Goal: Transaction & Acquisition: Book appointment/travel/reservation

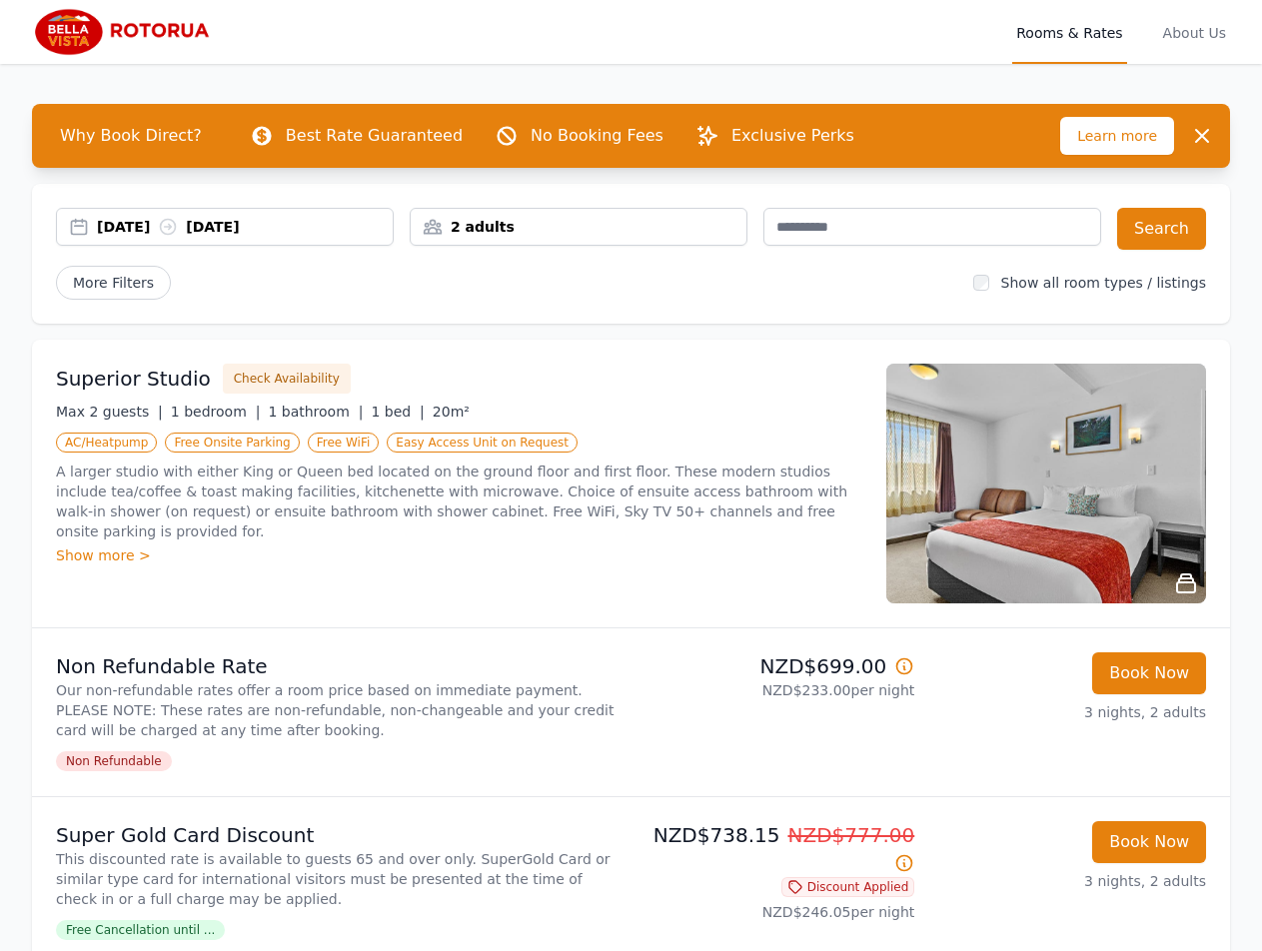
click at [527, 230] on div "2 adults" at bounding box center [579, 227] width 336 height 20
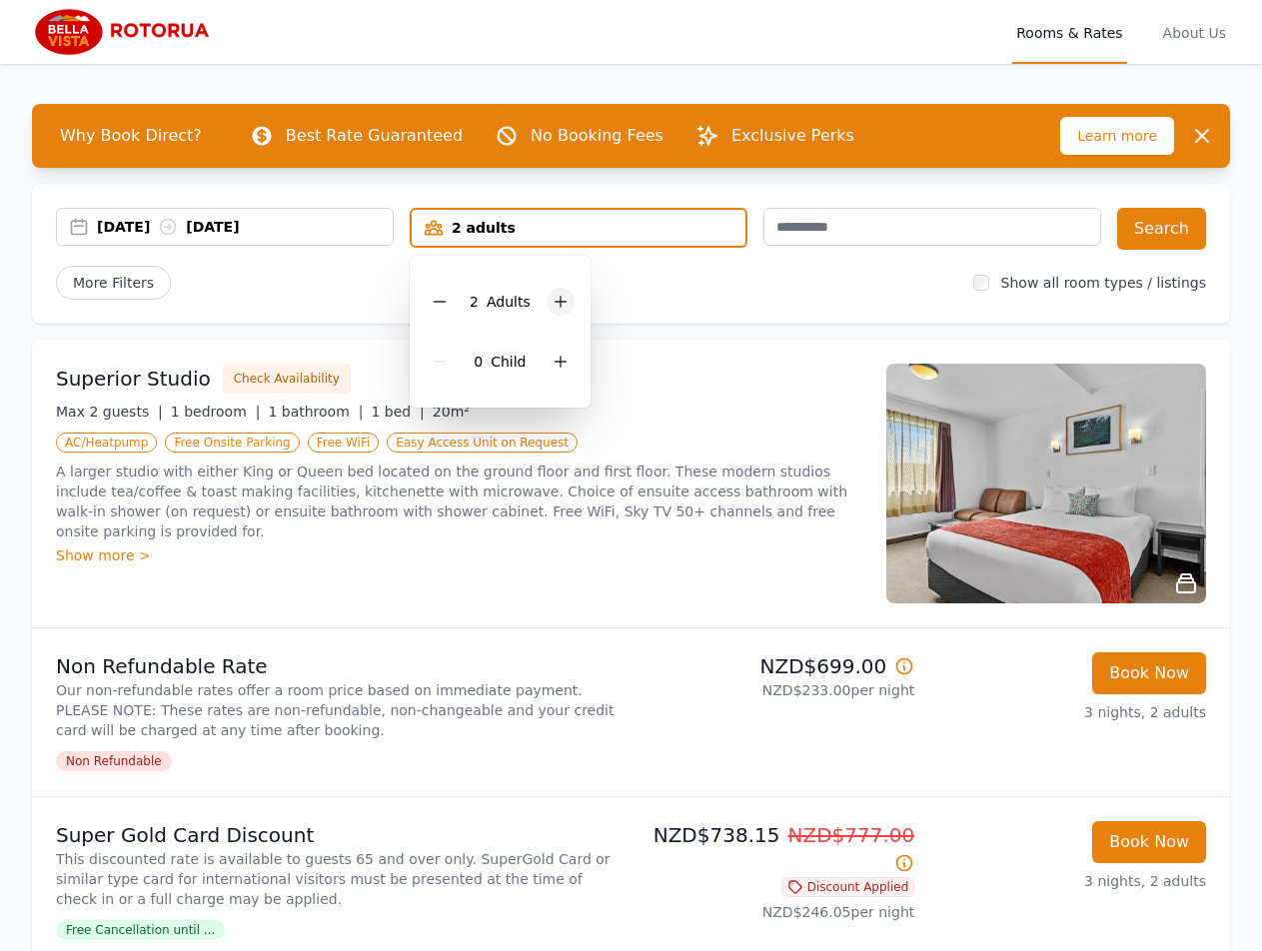
click at [554, 301] on icon at bounding box center [561, 302] width 16 height 16
click at [1171, 232] on button "Search" at bounding box center [1161, 229] width 89 height 42
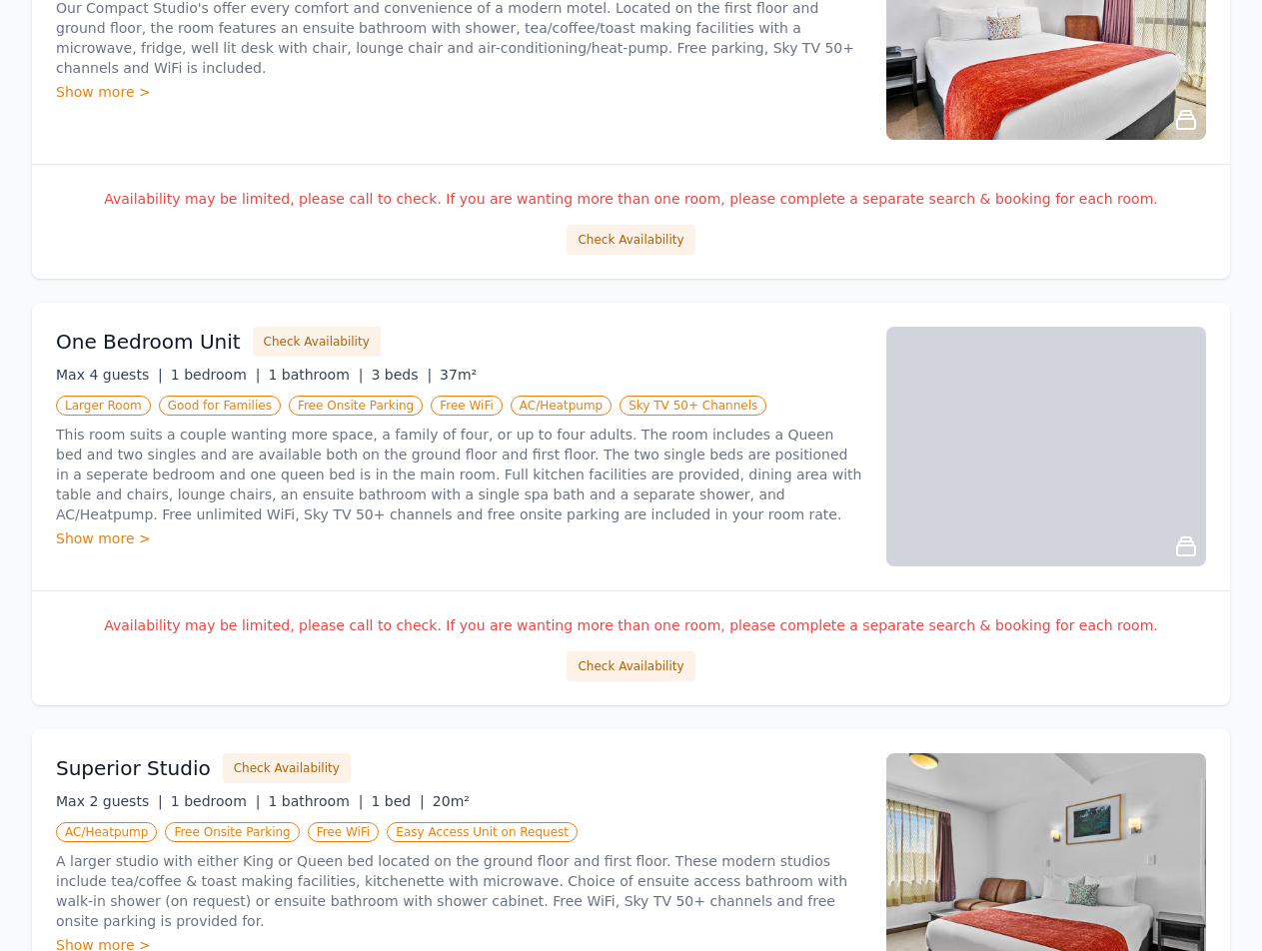
scroll to position [533, 0]
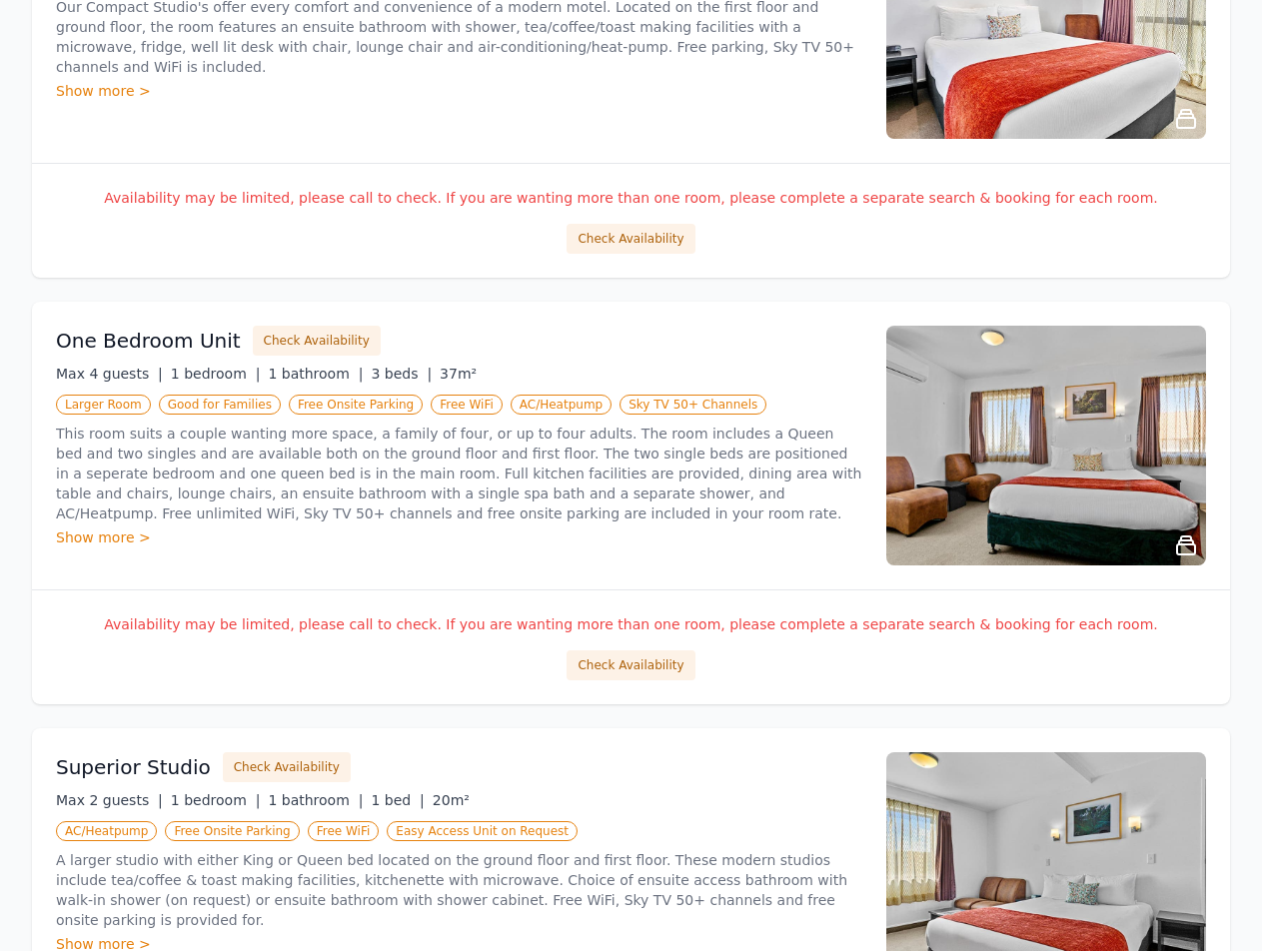
click at [1134, 527] on img at bounding box center [1046, 446] width 320 height 240
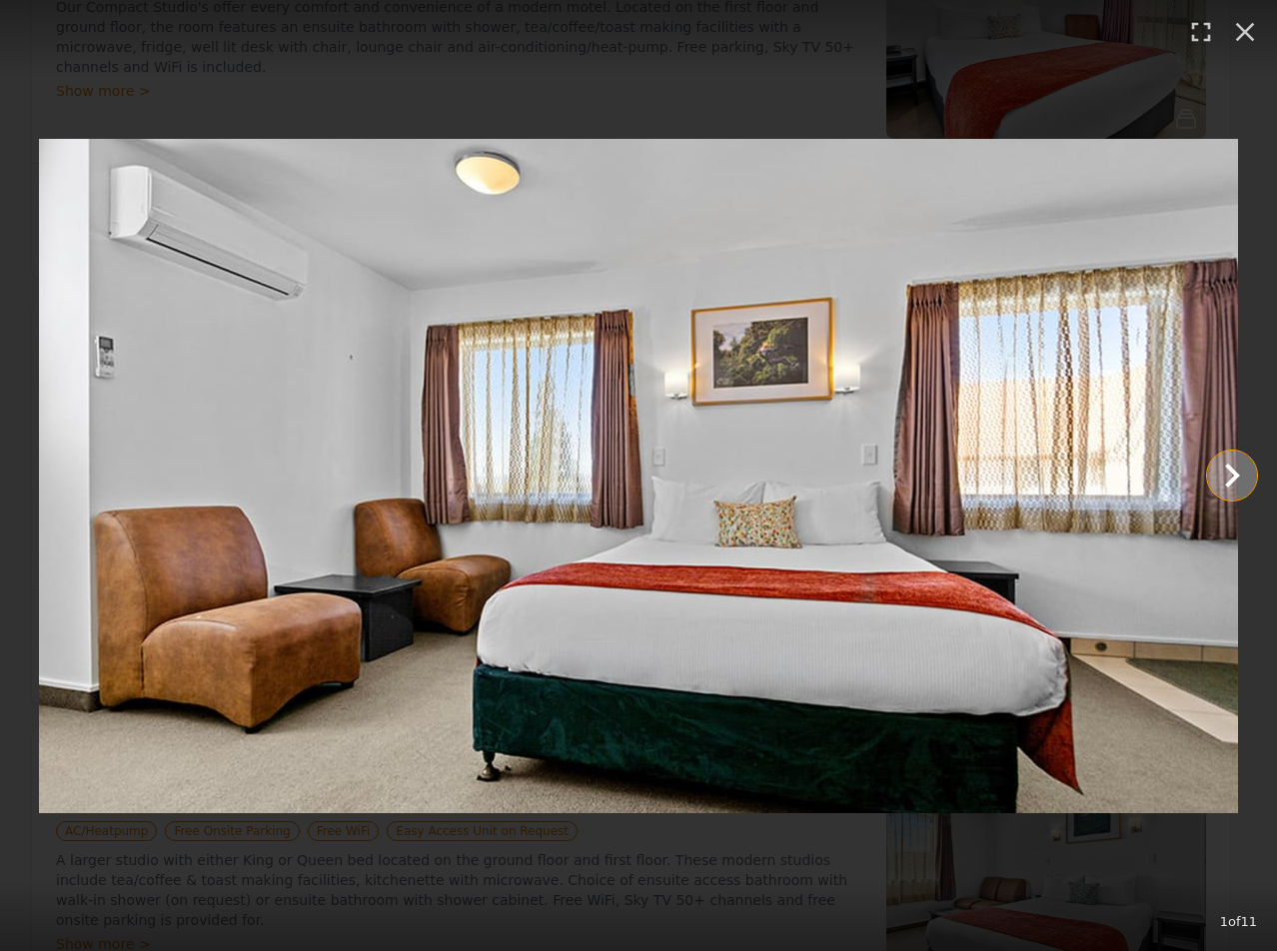
click at [1237, 483] on icon "Show slide 2 of 11" at bounding box center [1232, 476] width 48 height 48
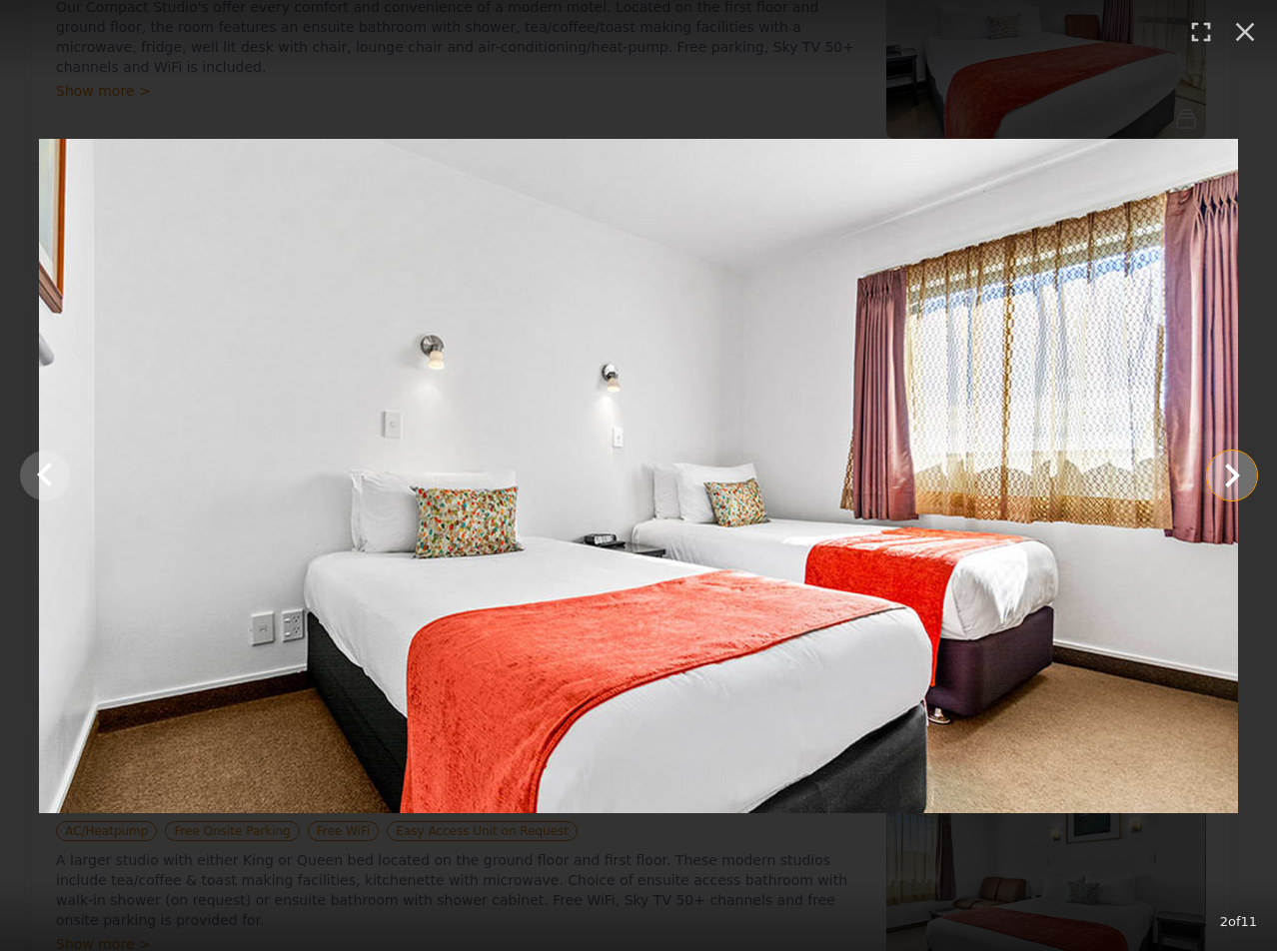
click at [1237, 483] on icon "Show slide 3 of 11" at bounding box center [1232, 476] width 48 height 48
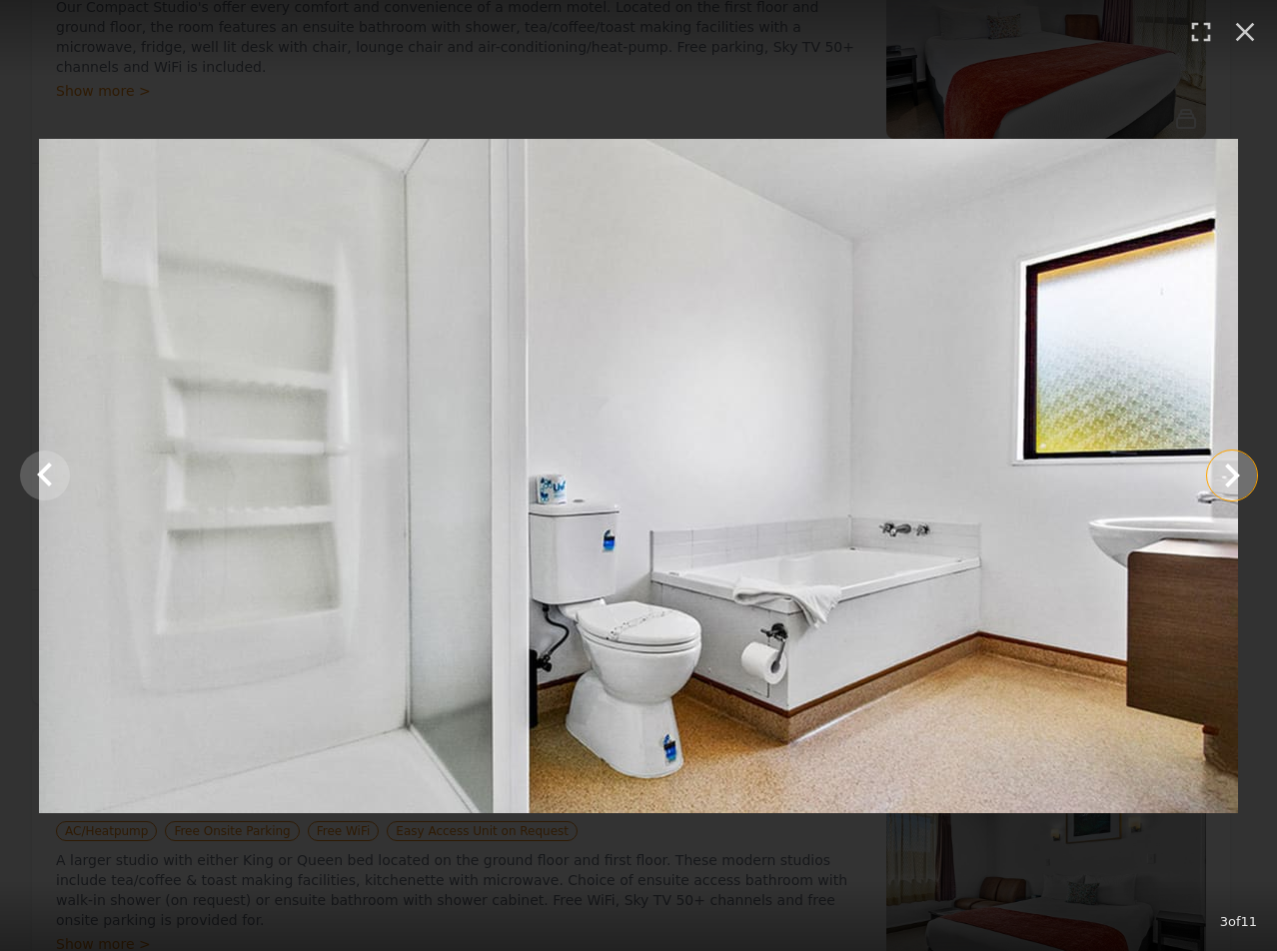
click at [1237, 483] on icon "Show slide 4 of 11" at bounding box center [1232, 476] width 48 height 48
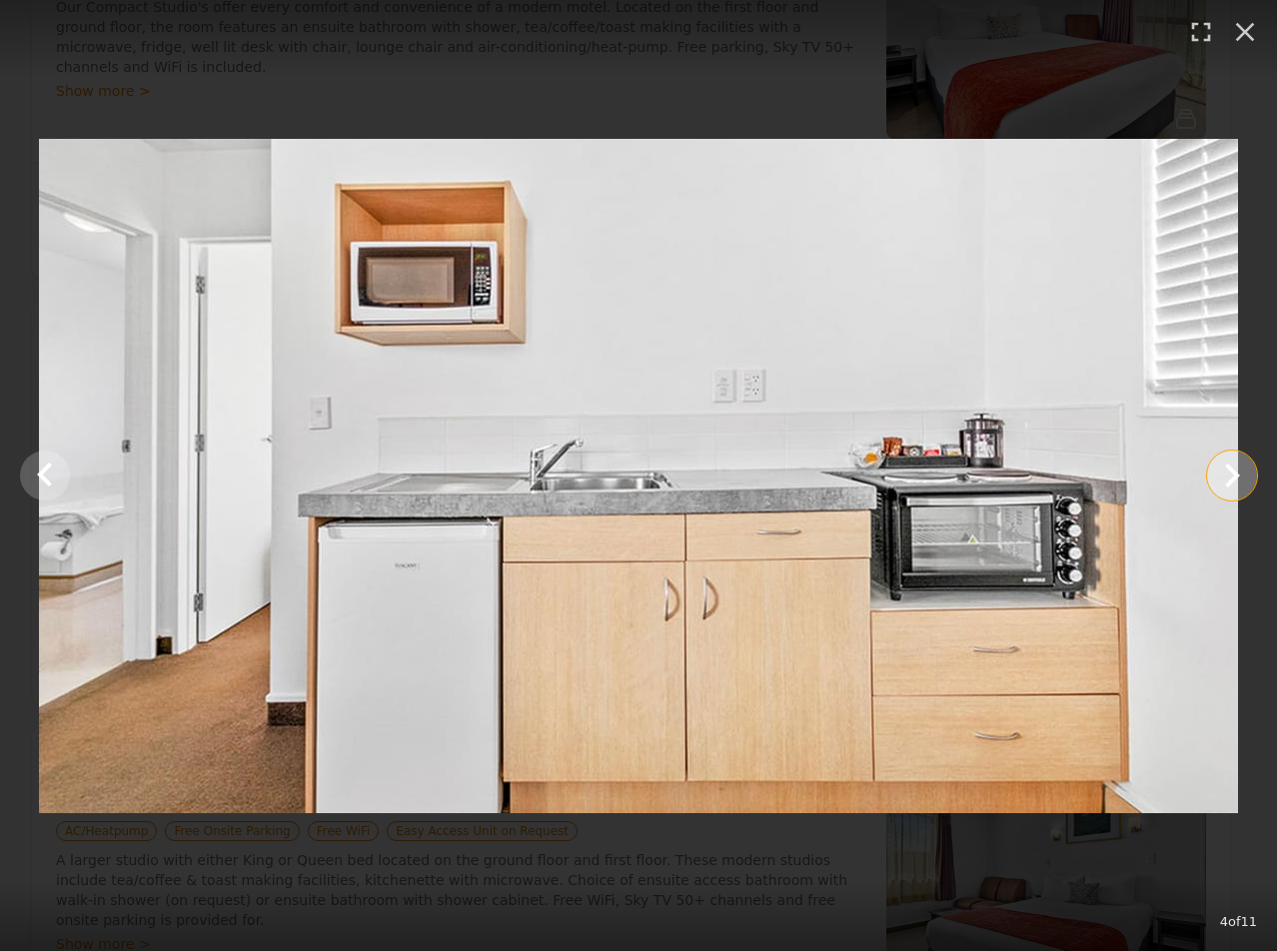
click at [1237, 483] on icon "Show slide 5 of 11" at bounding box center [1232, 476] width 48 height 48
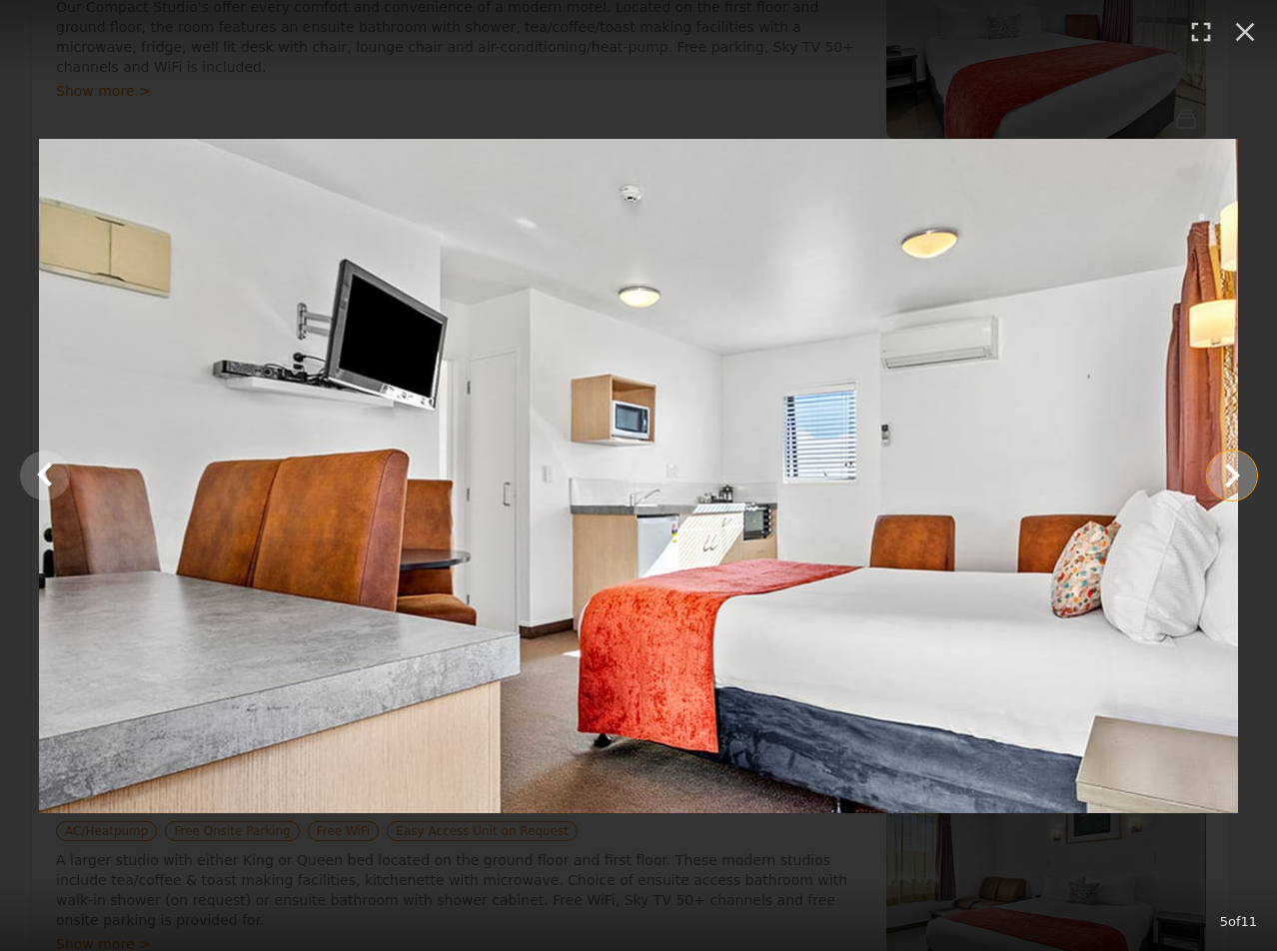
click at [1237, 483] on icon "Show slide 6 of 11" at bounding box center [1232, 476] width 48 height 48
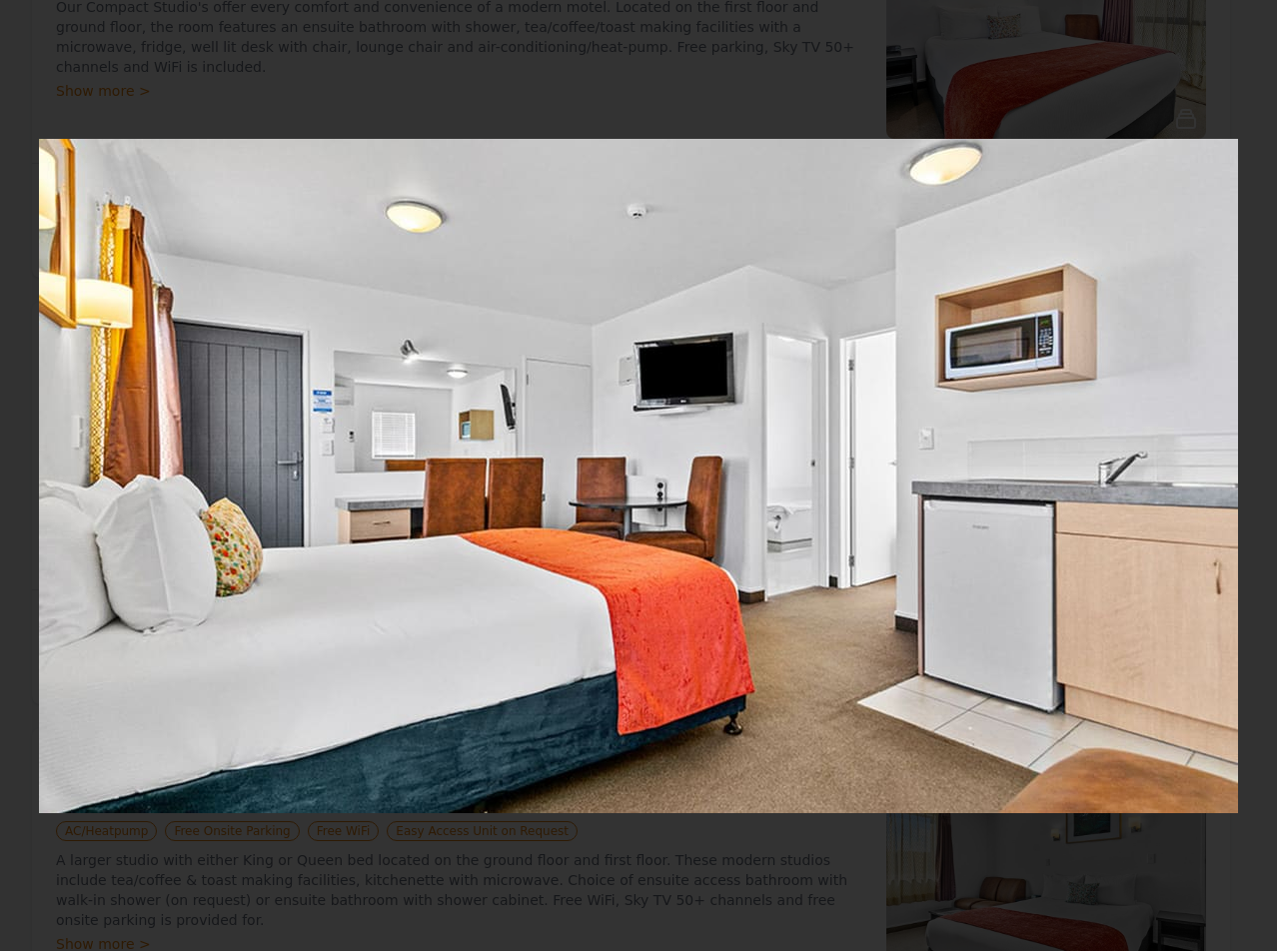
click at [1237, 483] on icon "Show slide 7 of 11" at bounding box center [1232, 476] width 48 height 48
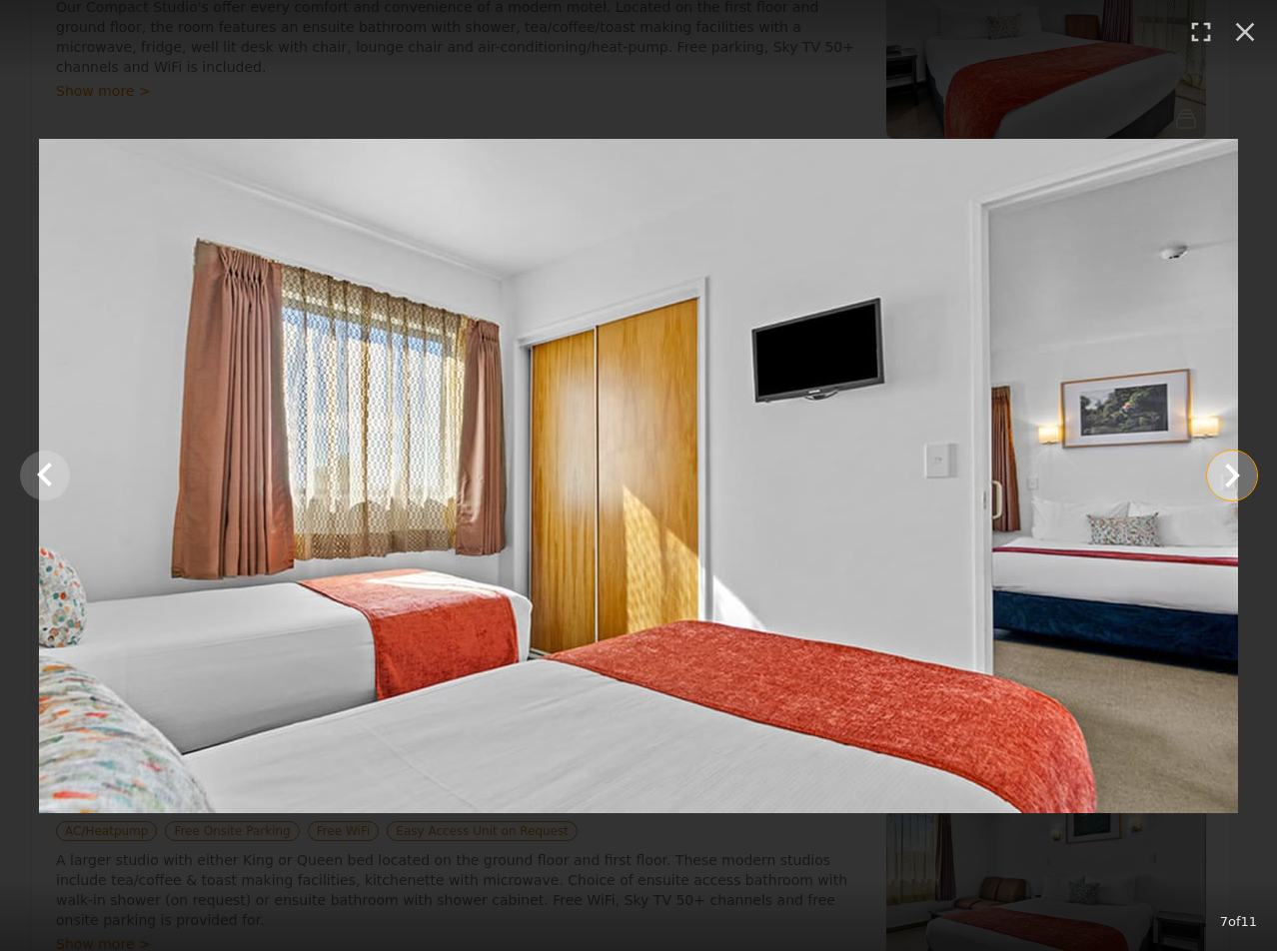
click at [1237, 483] on icon "Show slide 8 of 11" at bounding box center [1232, 476] width 48 height 48
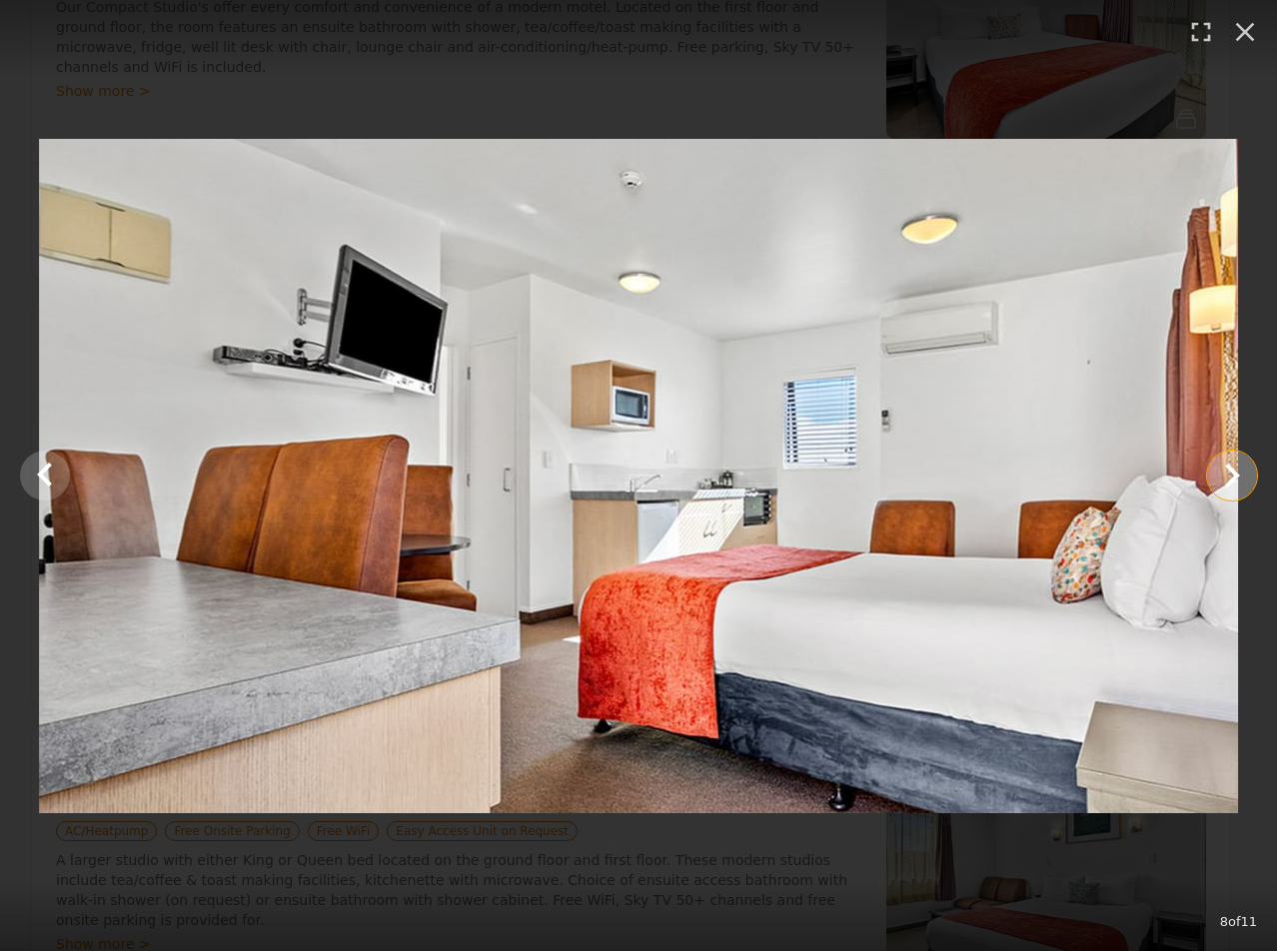
click at [1237, 483] on icon "Show slide 9 of 11" at bounding box center [1232, 476] width 48 height 48
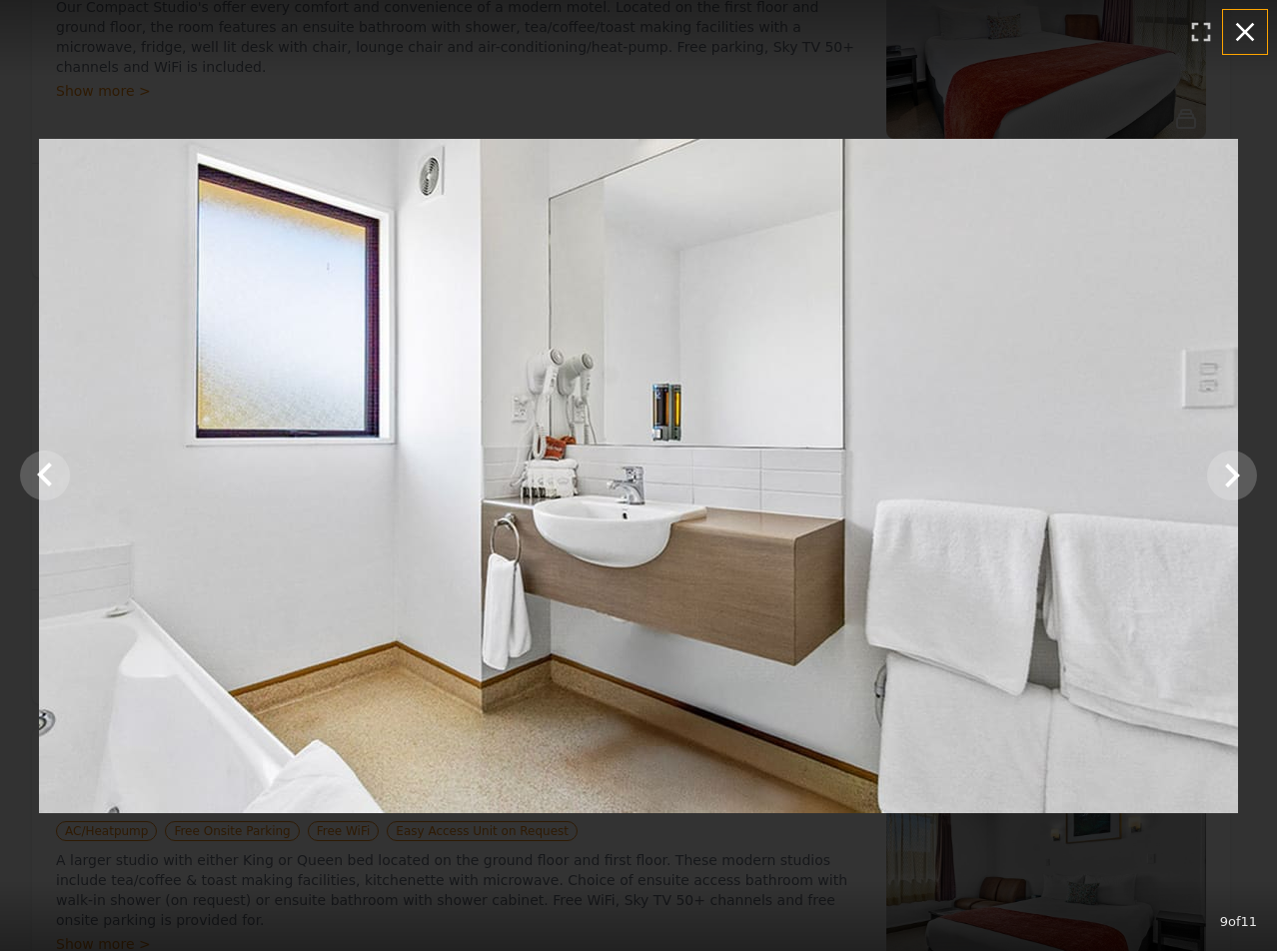
click at [1241, 36] on icon "button" at bounding box center [1245, 32] width 19 height 19
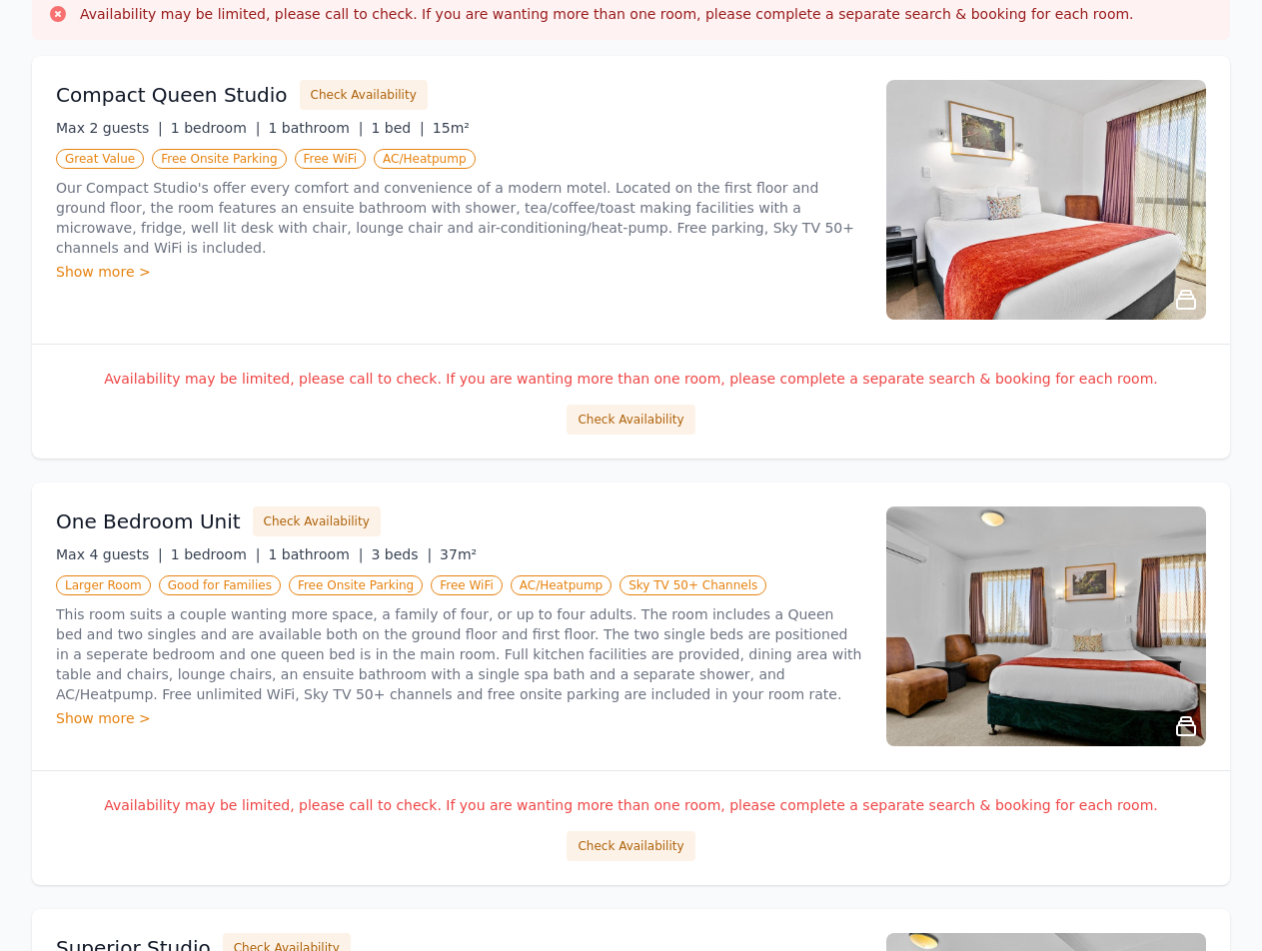
scroll to position [0, 0]
